Goal: Use online tool/utility: Utilize a website feature to perform a specific function

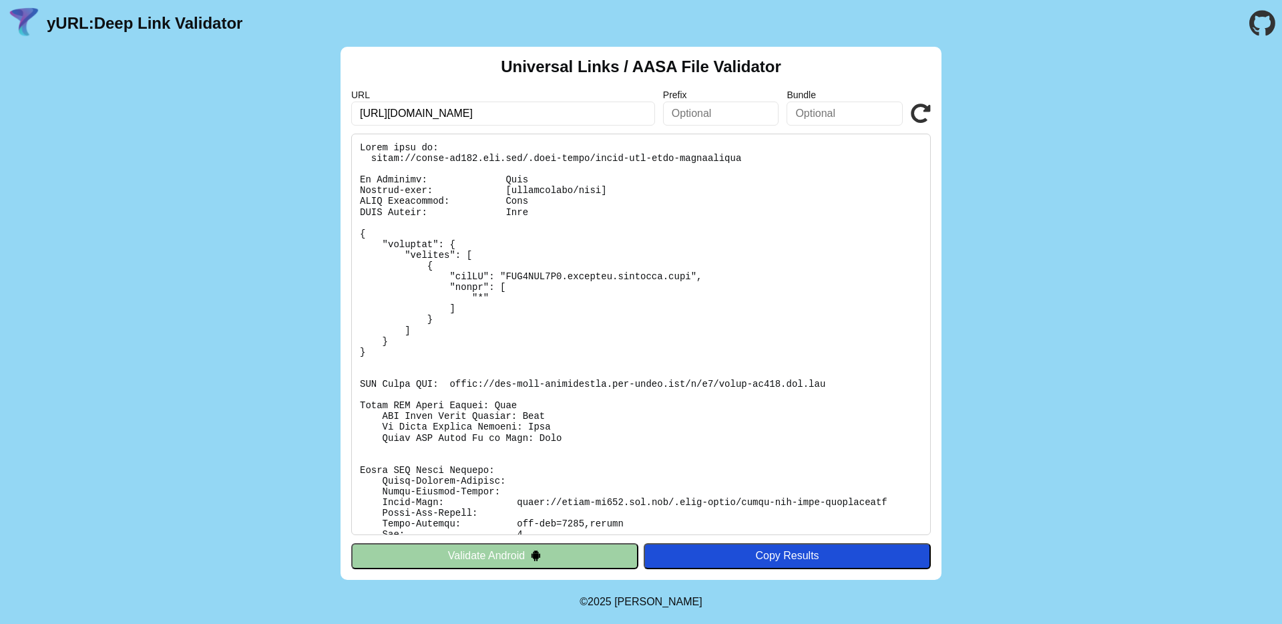
drag, startPoint x: 502, startPoint y: 112, endPoint x: 393, endPoint y: 110, distance: 108.9
click at [393, 110] on input "[URL][DOMAIN_NAME]" at bounding box center [503, 114] width 304 height 24
type input "[URL][DOMAIN_NAME]"
click at [927, 108] on icon at bounding box center [921, 114] width 20 height 20
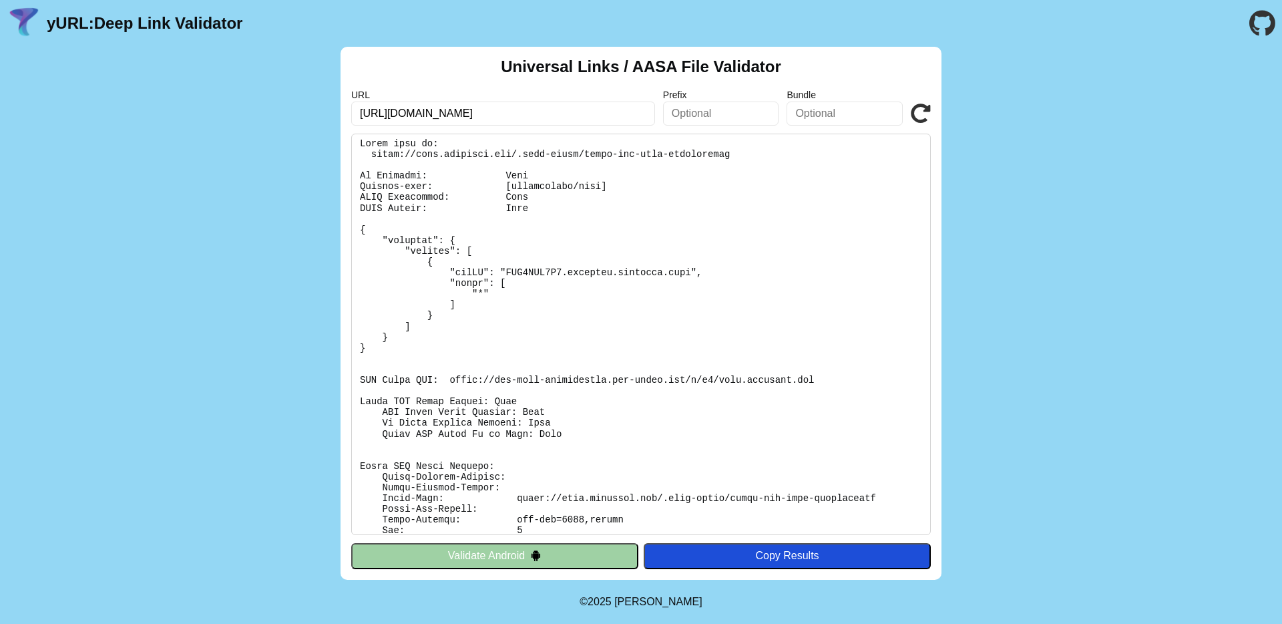
click at [499, 550] on button "Validate Android" at bounding box center [494, 555] width 287 height 25
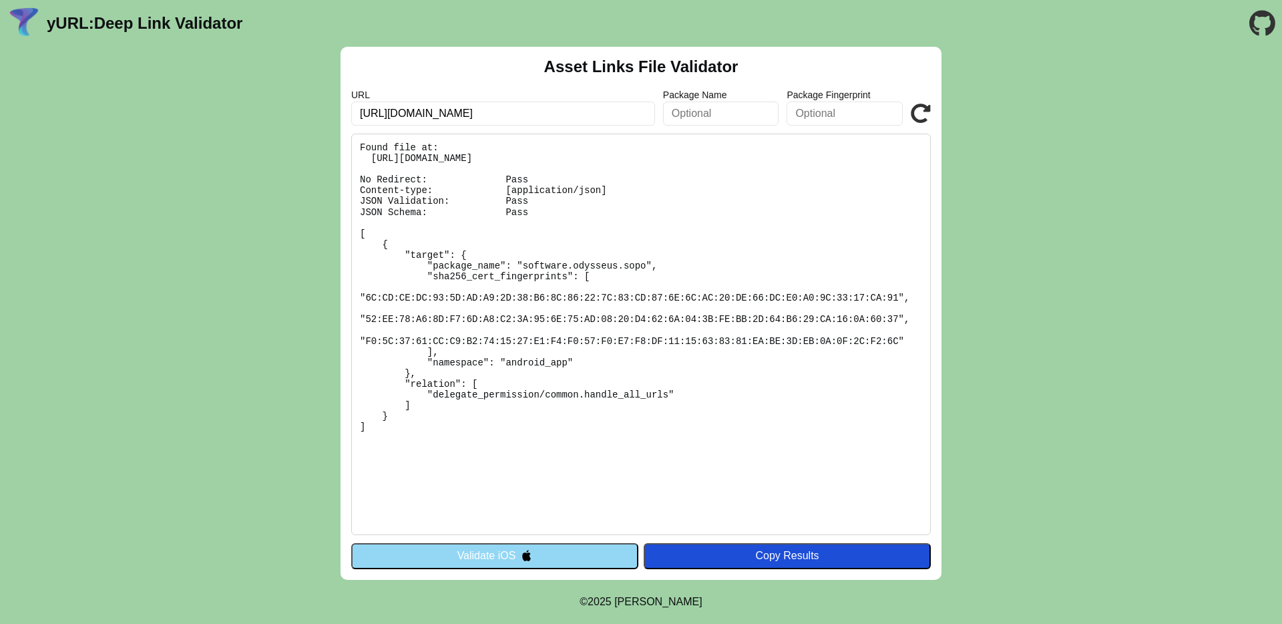
click at [928, 111] on icon at bounding box center [921, 114] width 20 height 20
